Goal: Transaction & Acquisition: Purchase product/service

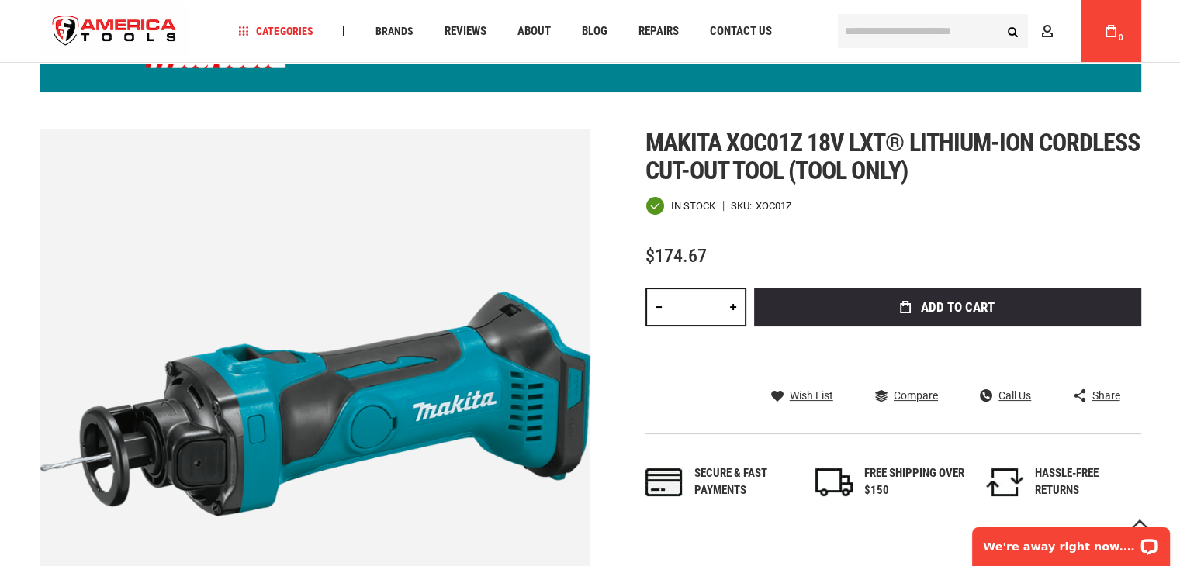
click at [735, 327] on link at bounding box center [733, 307] width 26 height 39
click at [738, 303] on link at bounding box center [733, 307] width 26 height 39
type input "*"
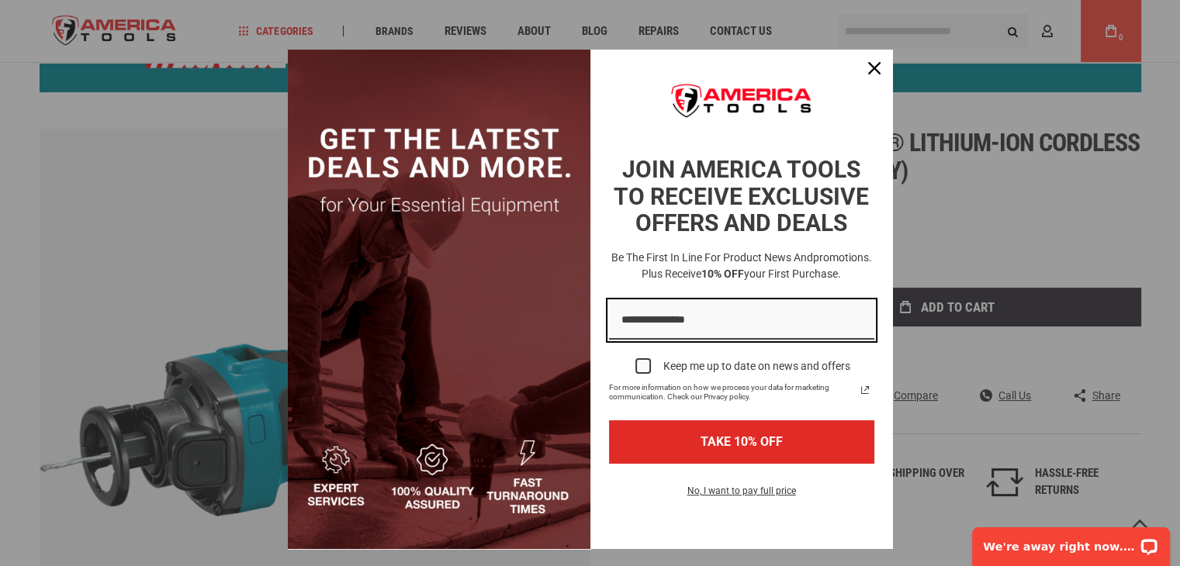
click at [728, 318] on input "Email field" at bounding box center [741, 321] width 265 height 40
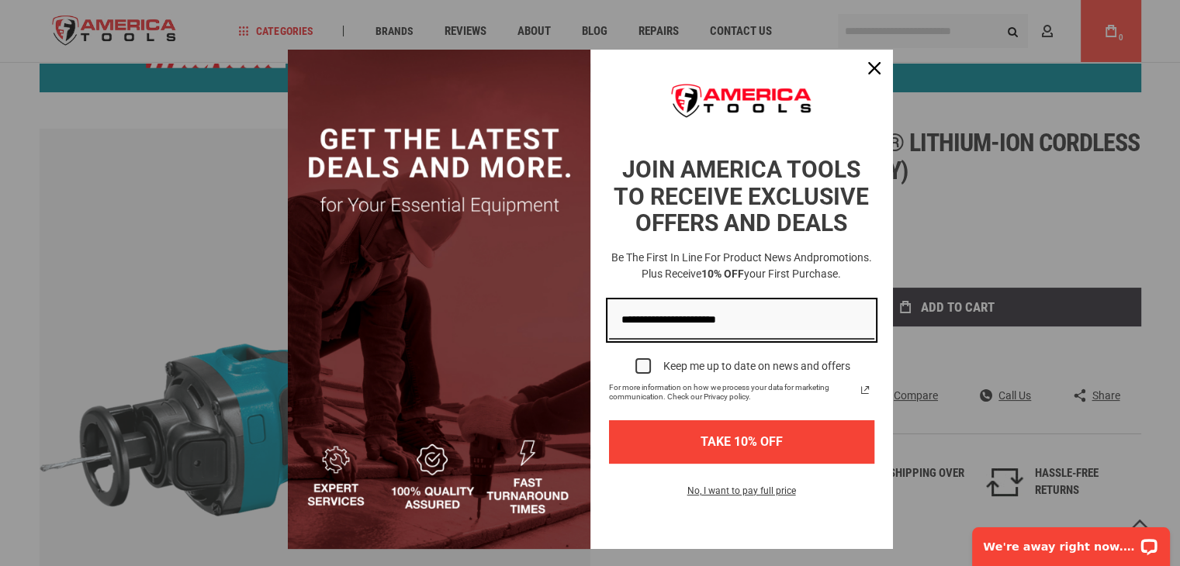
type input "**********"
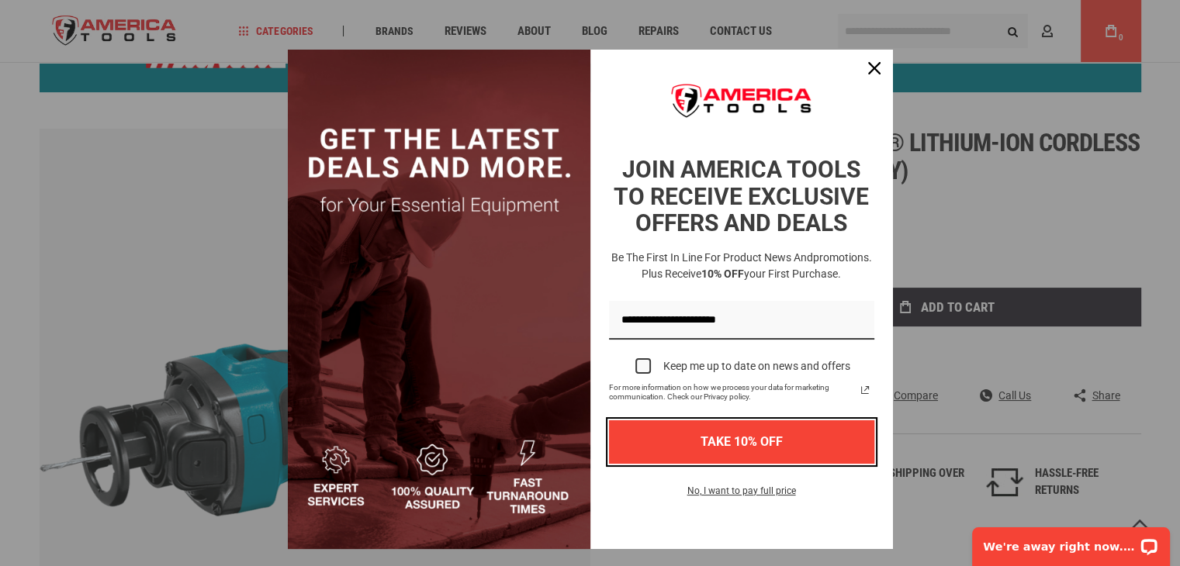
click at [747, 437] on button "TAKE 10% OFF" at bounding box center [741, 441] width 265 height 43
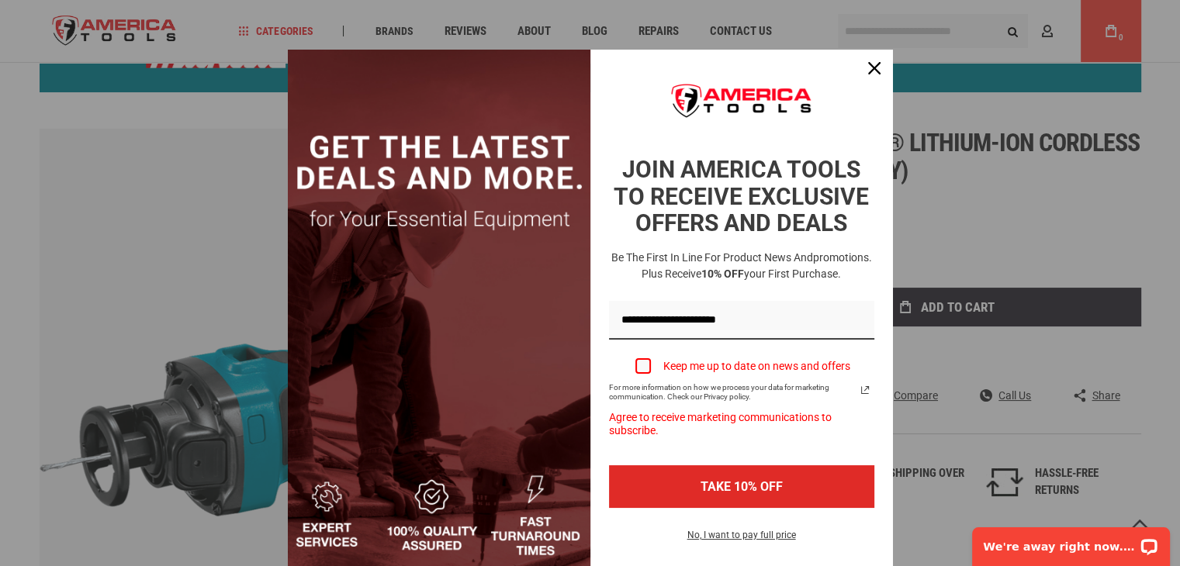
click at [639, 361] on div "Marketing offer form" at bounding box center [643, 366] width 16 height 16
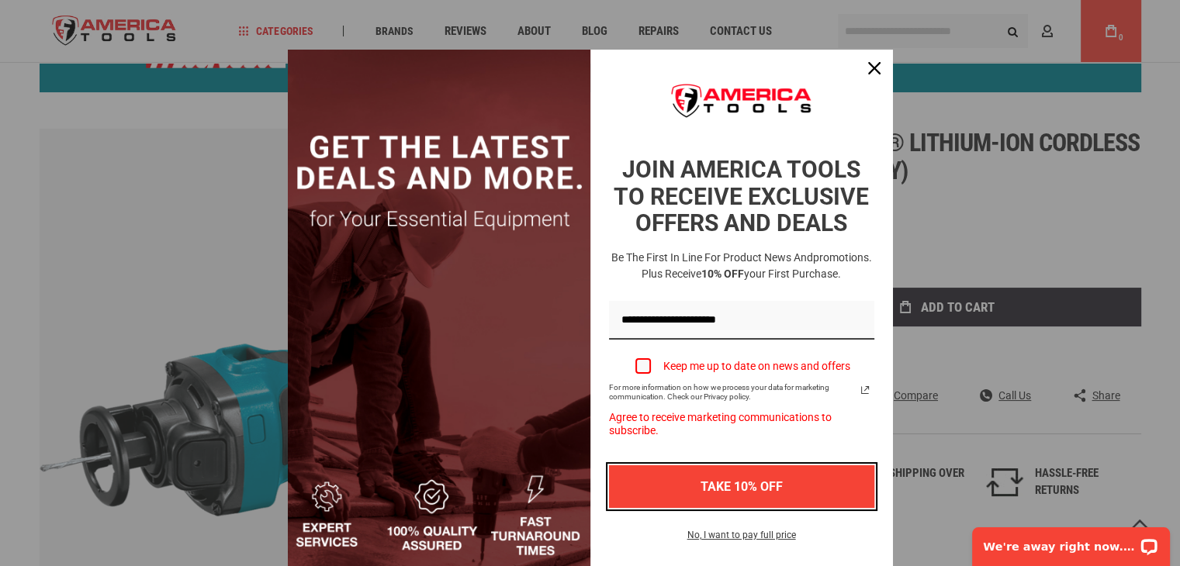
click at [725, 479] on button "TAKE 10% OFF" at bounding box center [741, 486] width 265 height 43
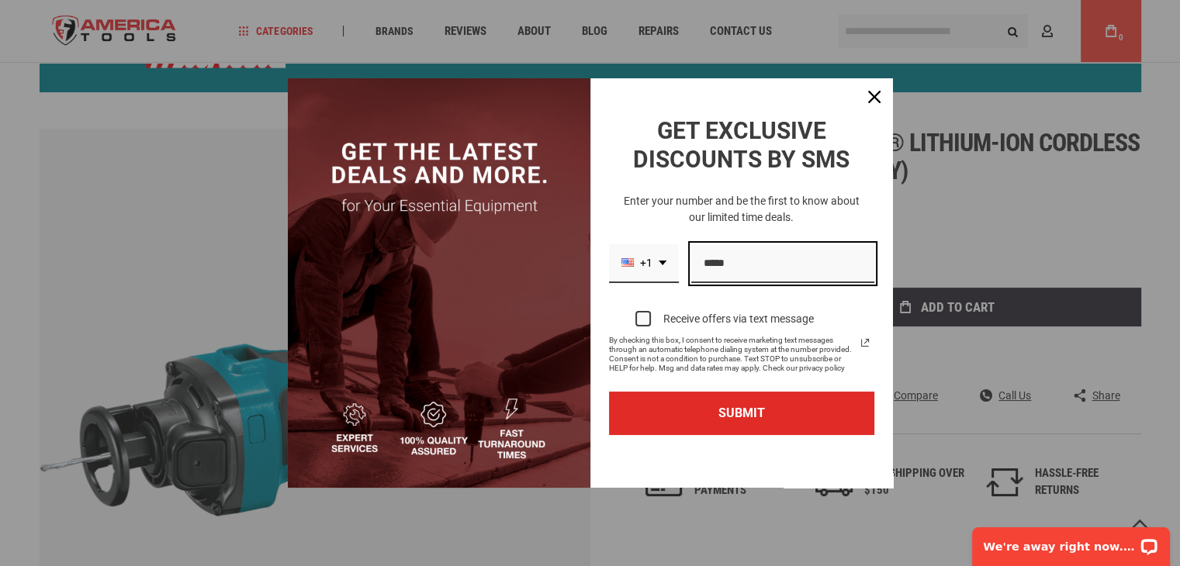
click at [756, 269] on input "Phone number field" at bounding box center [782, 264] width 183 height 40
type input "**********"
click at [645, 320] on div "Marketing offer form" at bounding box center [643, 319] width 16 height 16
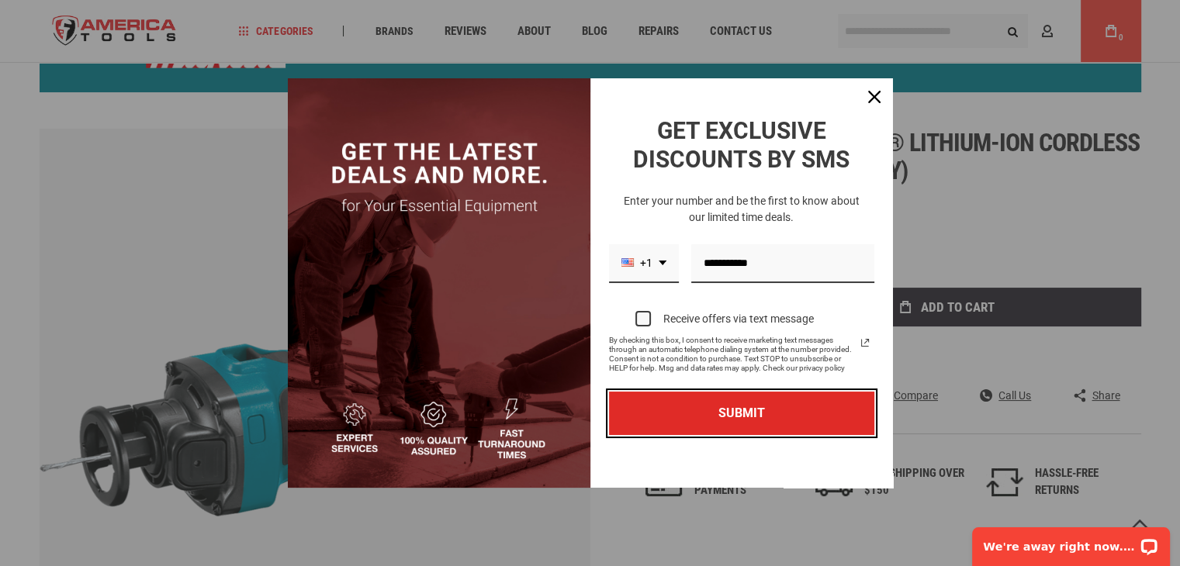
click at [705, 413] on button "SUBMIT" at bounding box center [741, 413] width 265 height 43
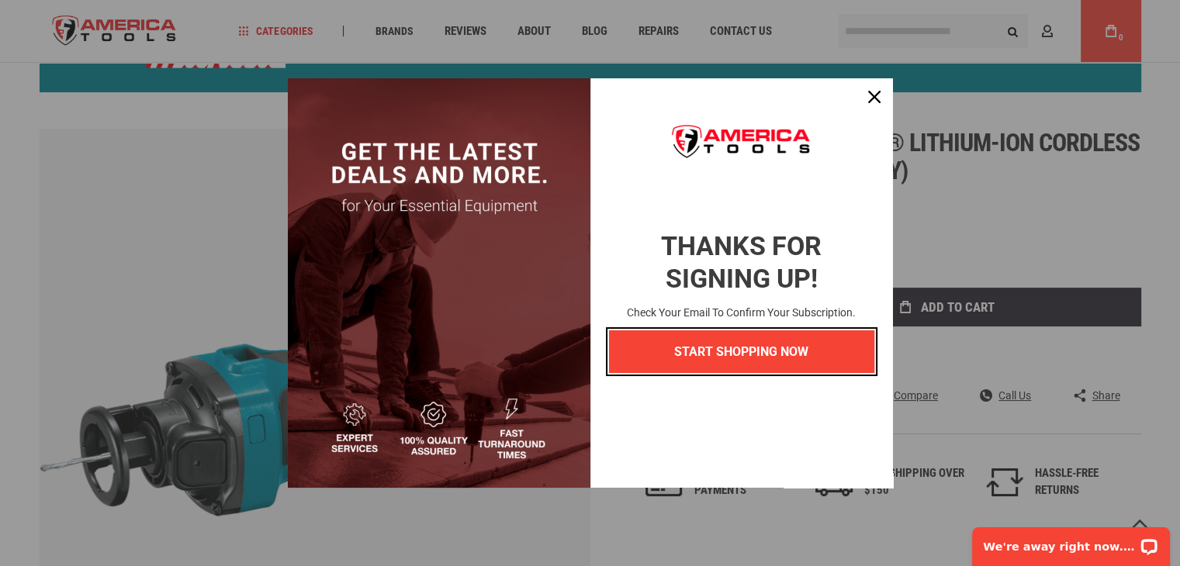
click at [729, 355] on button "START SHOPPING NOW" at bounding box center [741, 351] width 265 height 43
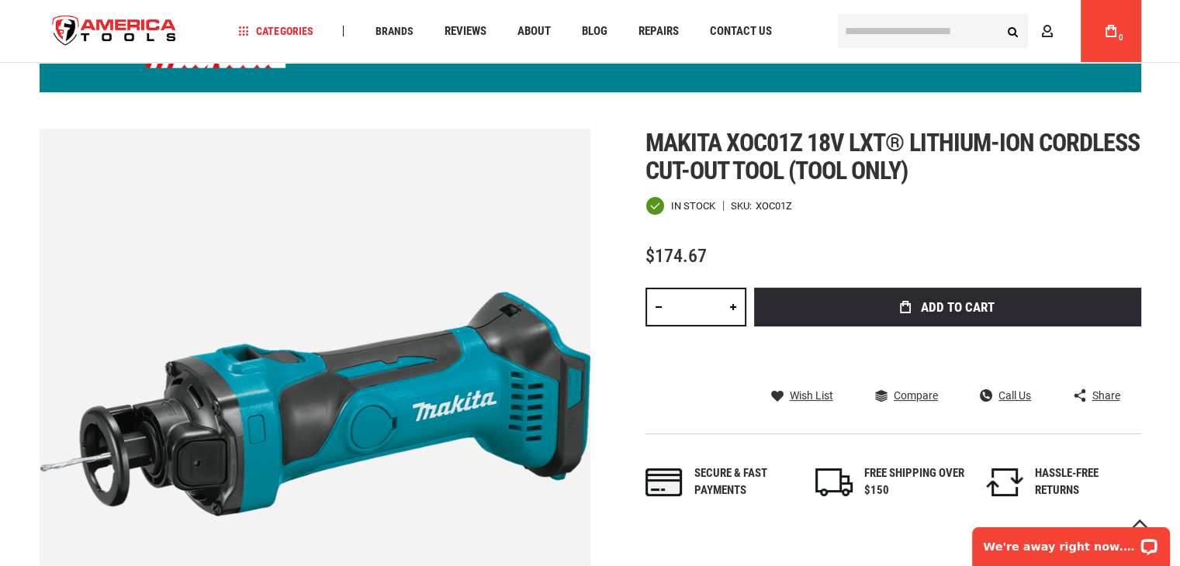
click at [707, 266] on div at bounding box center [675, 266] width 61 height 0
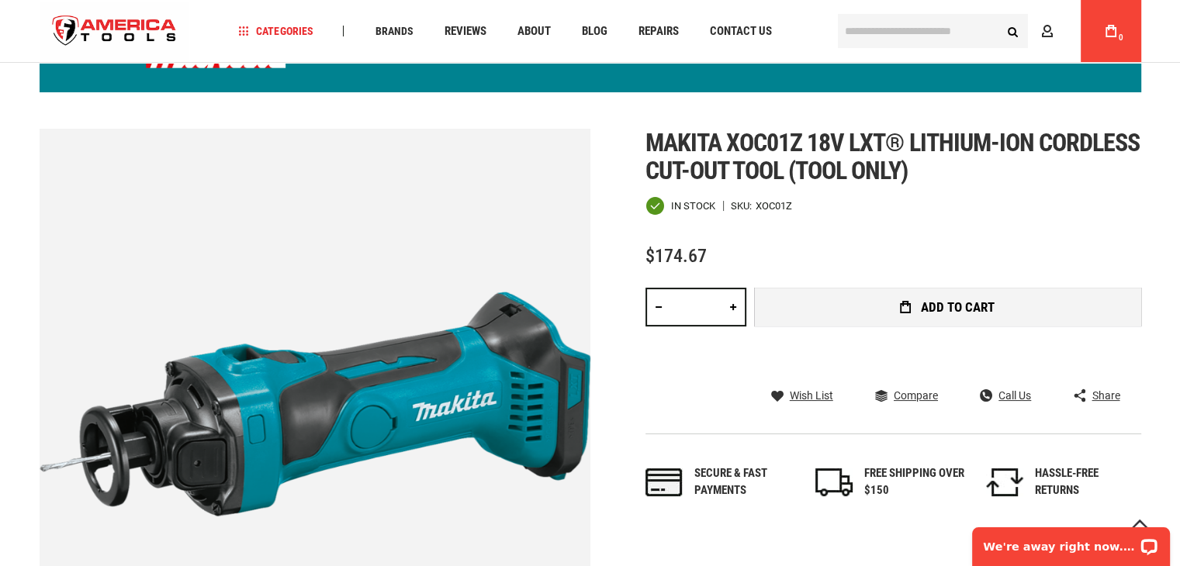
click at [894, 327] on button "Add to Cart" at bounding box center [947, 307] width 387 height 39
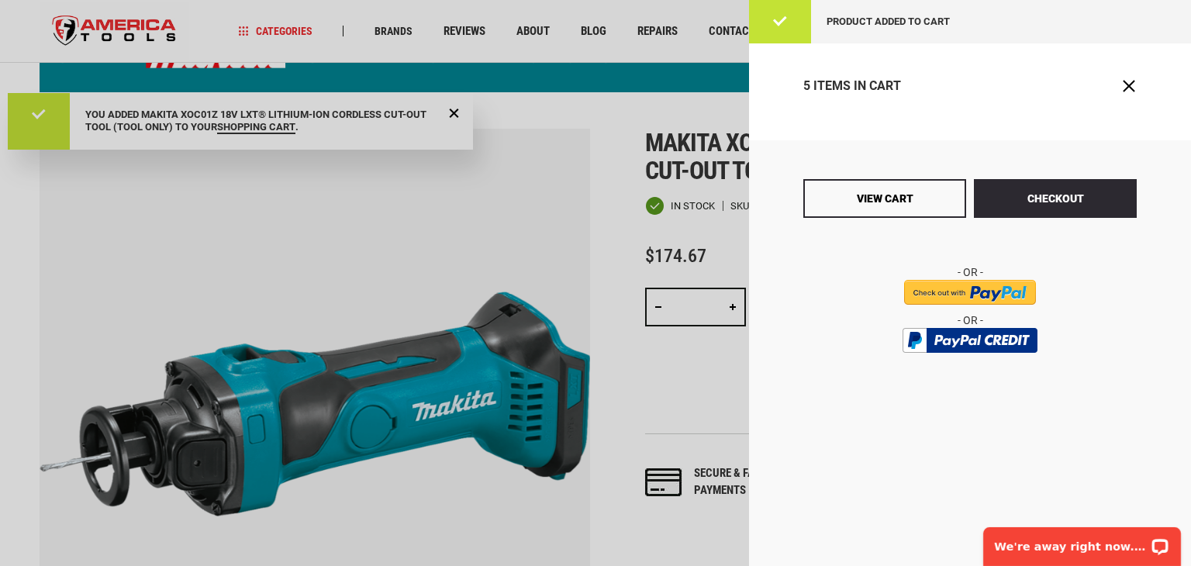
click at [1113, 35] on div "Product added to cart" at bounding box center [970, 21] width 442 height 43
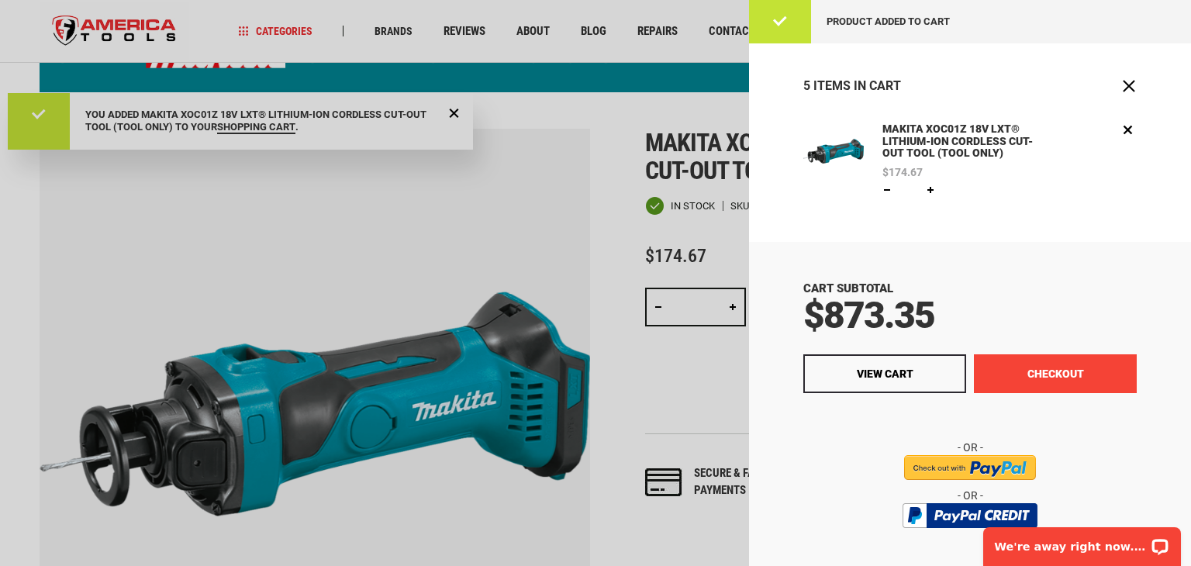
click at [1028, 366] on button "Checkout" at bounding box center [1055, 373] width 163 height 39
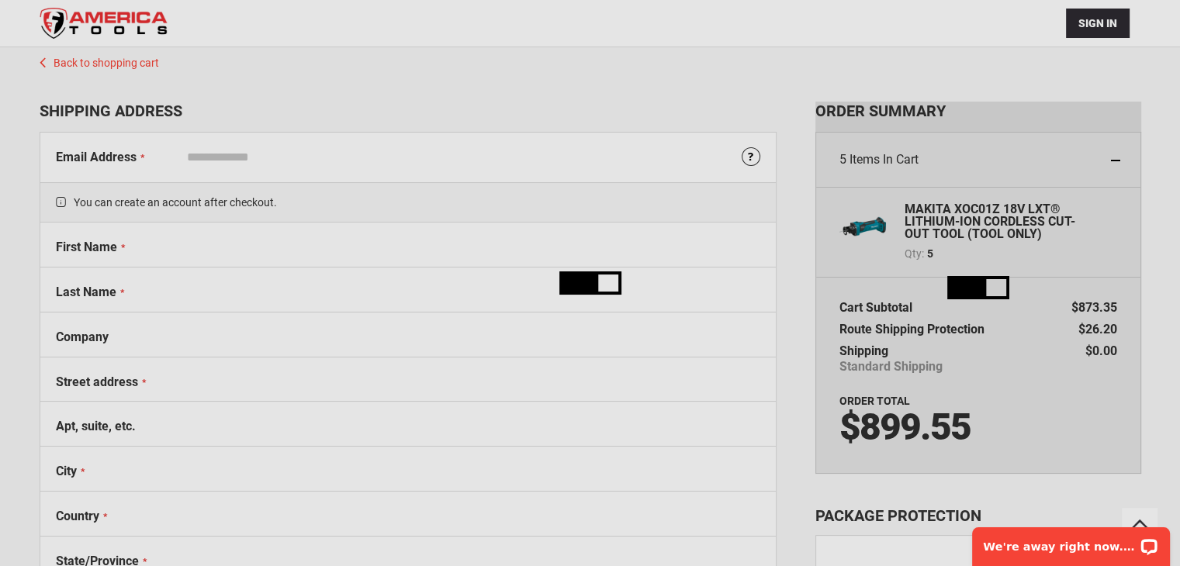
scroll to position [102, 0]
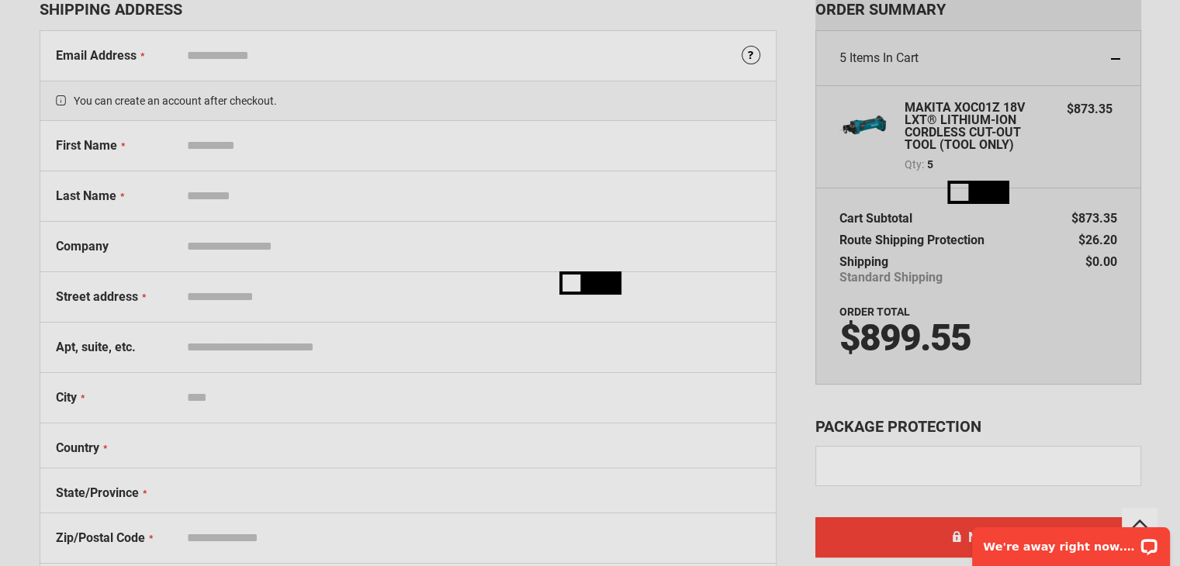
select select "**"
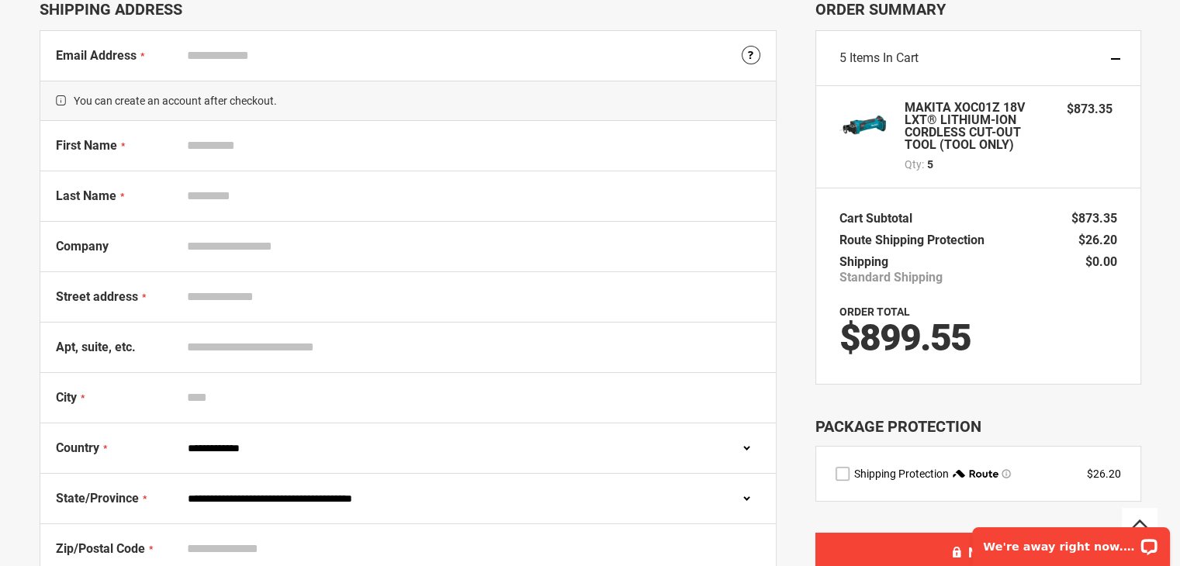
click at [1020, 465] on div at bounding box center [590, 465] width 1180 height 0
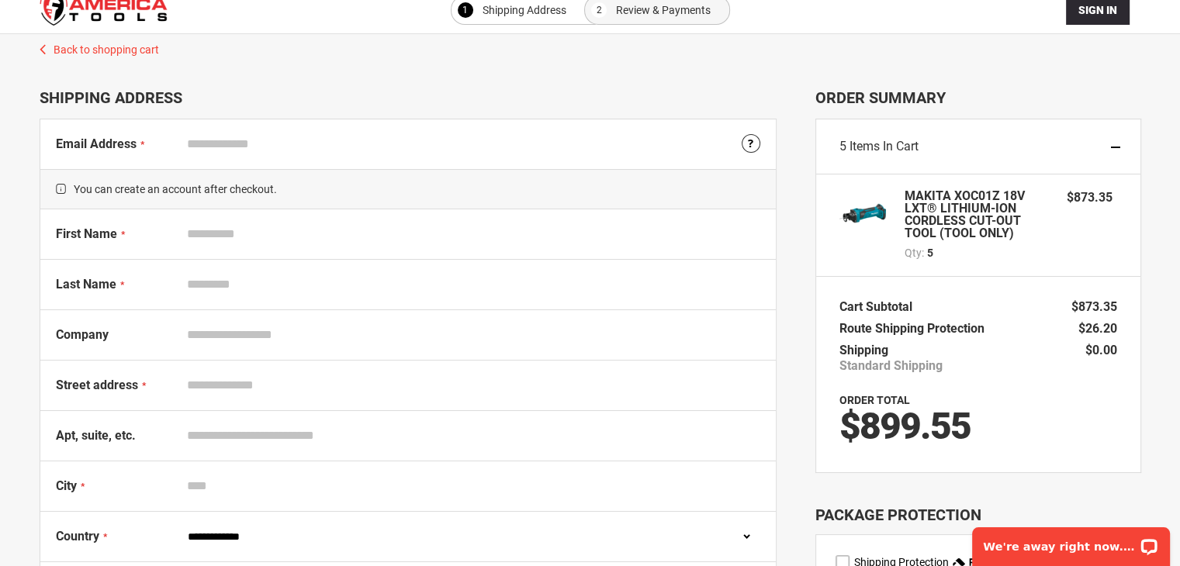
scroll to position [0, 0]
